Goal: Complete application form: Complete application form

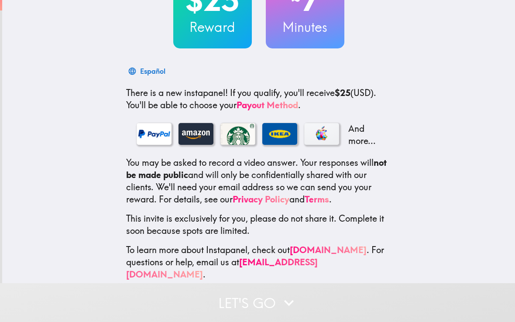
scroll to position [85, 0]
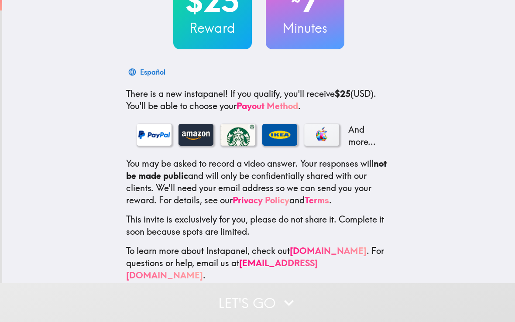
click at [259, 306] on button "Let's go" at bounding box center [257, 302] width 515 height 39
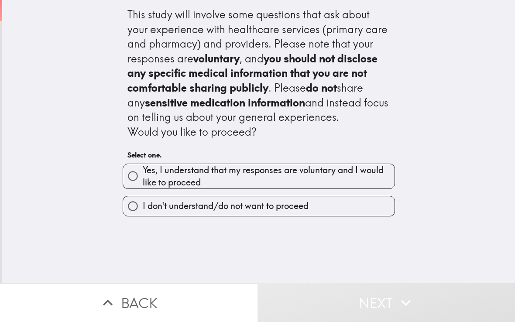
click at [311, 173] on span "Yes, I understand that my responses are voluntary and I would like to proceed" at bounding box center [269, 176] width 252 height 24
click at [143, 173] on input "Yes, I understand that my responses are voluntary and I would like to proceed" at bounding box center [133, 176] width 20 height 20
radio input "true"
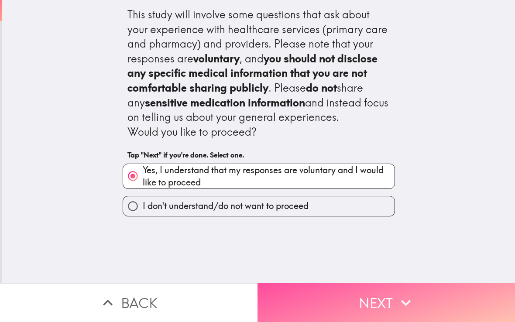
click at [313, 303] on button "Next" at bounding box center [387, 302] width 258 height 39
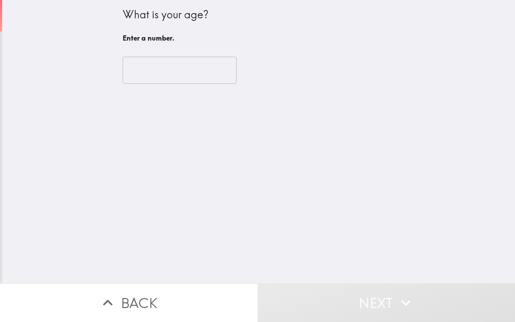
click at [200, 73] on input "number" at bounding box center [180, 70] width 114 height 27
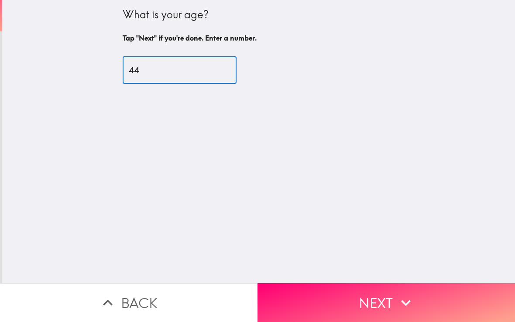
type input "44"
click at [346, 288] on button "Next" at bounding box center [387, 302] width 258 height 39
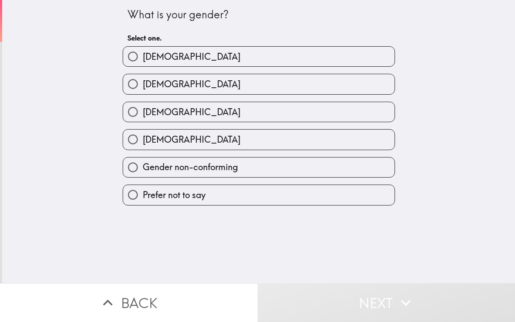
click at [251, 87] on label "[DEMOGRAPHIC_DATA]" at bounding box center [259, 84] width 272 height 20
click at [143, 87] on input "[DEMOGRAPHIC_DATA]" at bounding box center [133, 84] width 20 height 20
radio input "true"
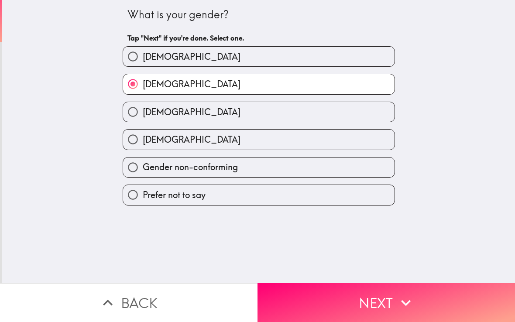
click at [420, 298] on button "Next" at bounding box center [387, 302] width 258 height 39
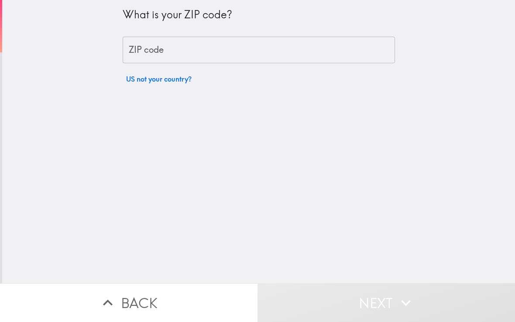
click at [265, 53] on input "ZIP code" at bounding box center [259, 50] width 273 height 27
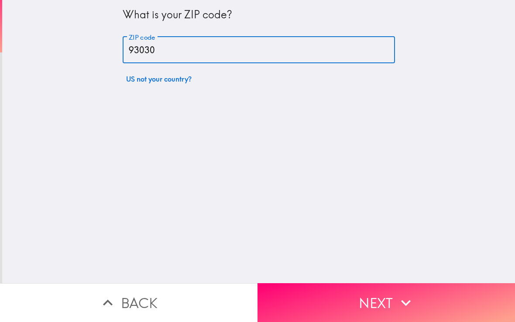
type input "93030"
click at [376, 294] on button "Next" at bounding box center [387, 302] width 258 height 39
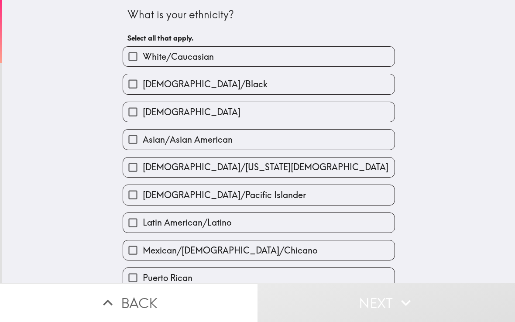
click at [301, 83] on label "[DEMOGRAPHIC_DATA]/Black" at bounding box center [259, 84] width 272 height 20
click at [143, 83] on input "[DEMOGRAPHIC_DATA]/Black" at bounding box center [133, 84] width 20 height 20
checkbox input "true"
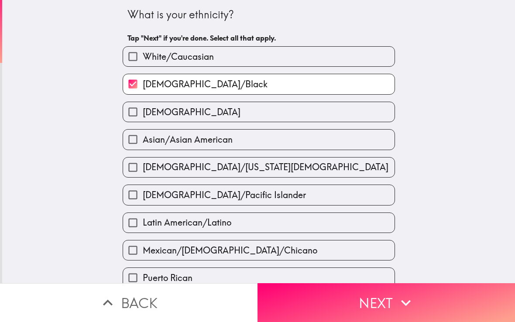
click at [379, 305] on button "Next" at bounding box center [387, 302] width 258 height 39
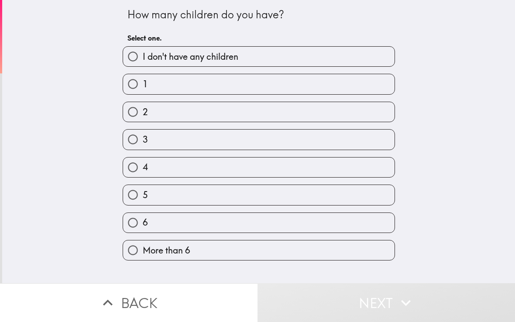
click at [339, 63] on label "I don't have any children" at bounding box center [259, 57] width 272 height 20
click at [143, 63] on input "I don't have any children" at bounding box center [133, 57] width 20 height 20
radio input "true"
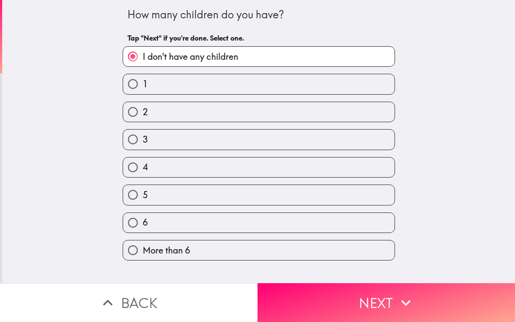
click at [378, 304] on button "Next" at bounding box center [387, 302] width 258 height 39
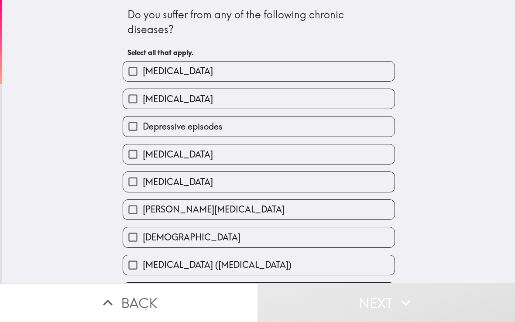
click at [286, 129] on label "Depressive episodes" at bounding box center [259, 127] width 272 height 20
click at [143, 129] on input "Depressive episodes" at bounding box center [133, 127] width 20 height 20
checkbox input "true"
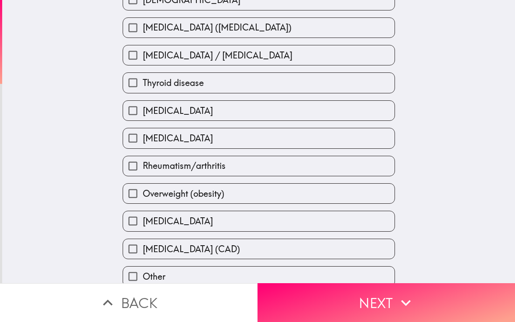
scroll to position [273, 0]
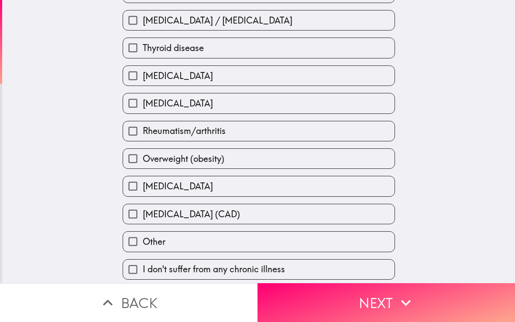
click at [367, 196] on label "[MEDICAL_DATA]" at bounding box center [259, 186] width 272 height 20
click at [143, 196] on input "[MEDICAL_DATA]" at bounding box center [133, 186] width 20 height 20
checkbox input "true"
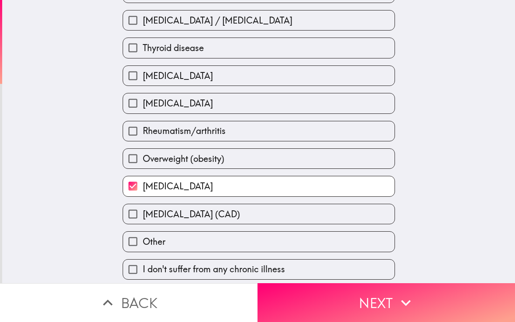
click at [367, 309] on button "Next" at bounding box center [387, 302] width 258 height 39
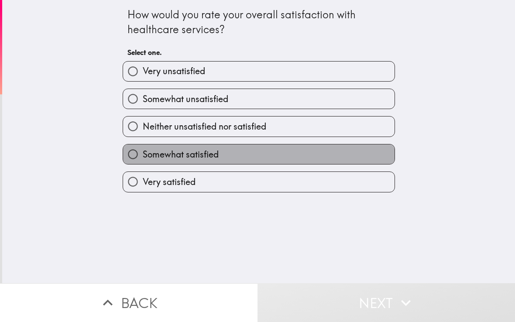
click at [270, 153] on label "Somewhat satisfied" at bounding box center [259, 155] width 272 height 20
click at [143, 153] on input "Somewhat satisfied" at bounding box center [133, 155] width 20 height 20
radio input "true"
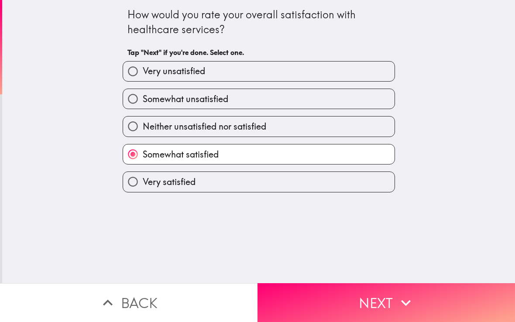
click at [376, 306] on button "Next" at bounding box center [387, 302] width 258 height 39
